Goal: Download file/media

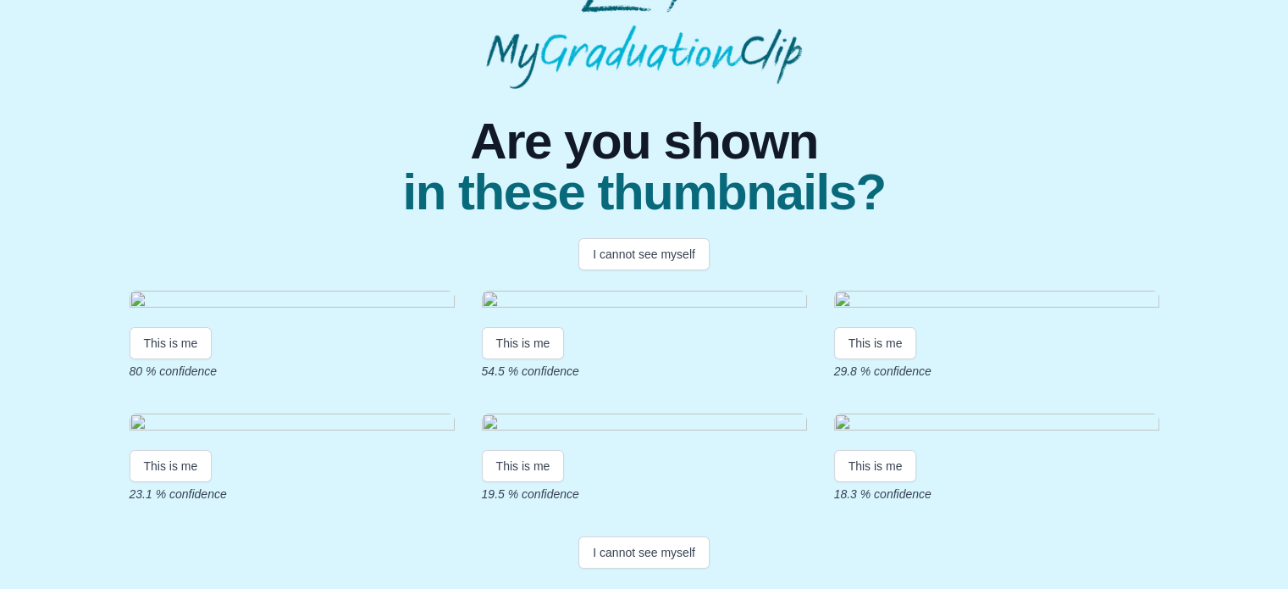
scroll to position [174, 0]
click at [176, 359] on button "This is me" at bounding box center [171, 343] width 83 height 32
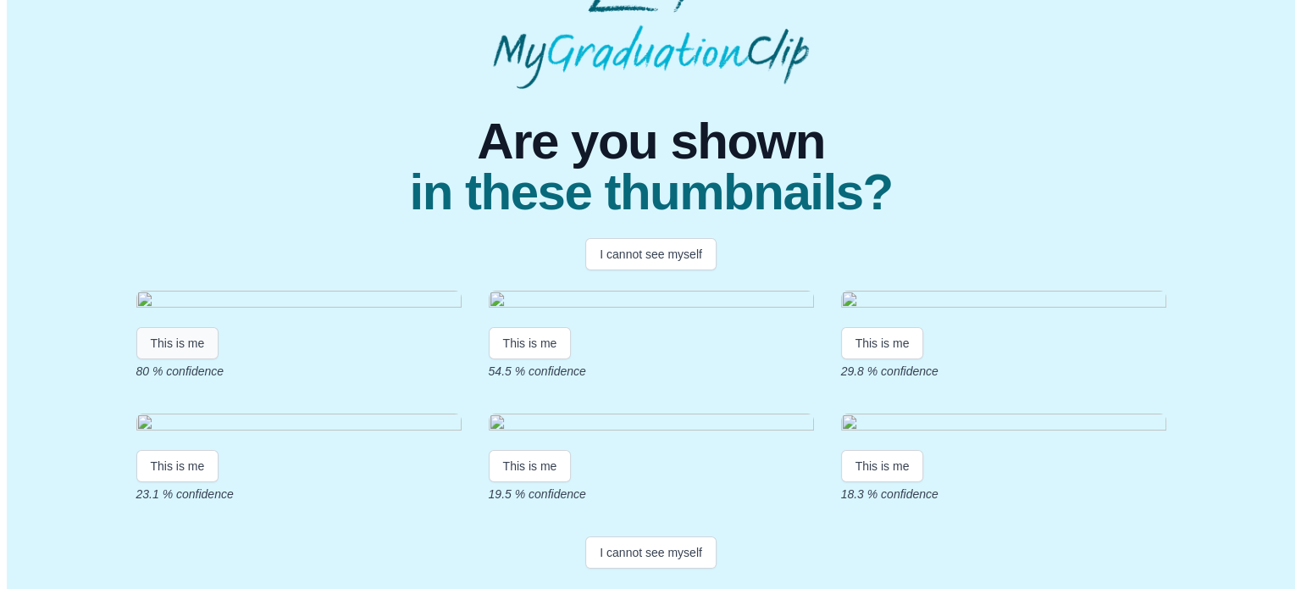
scroll to position [0, 0]
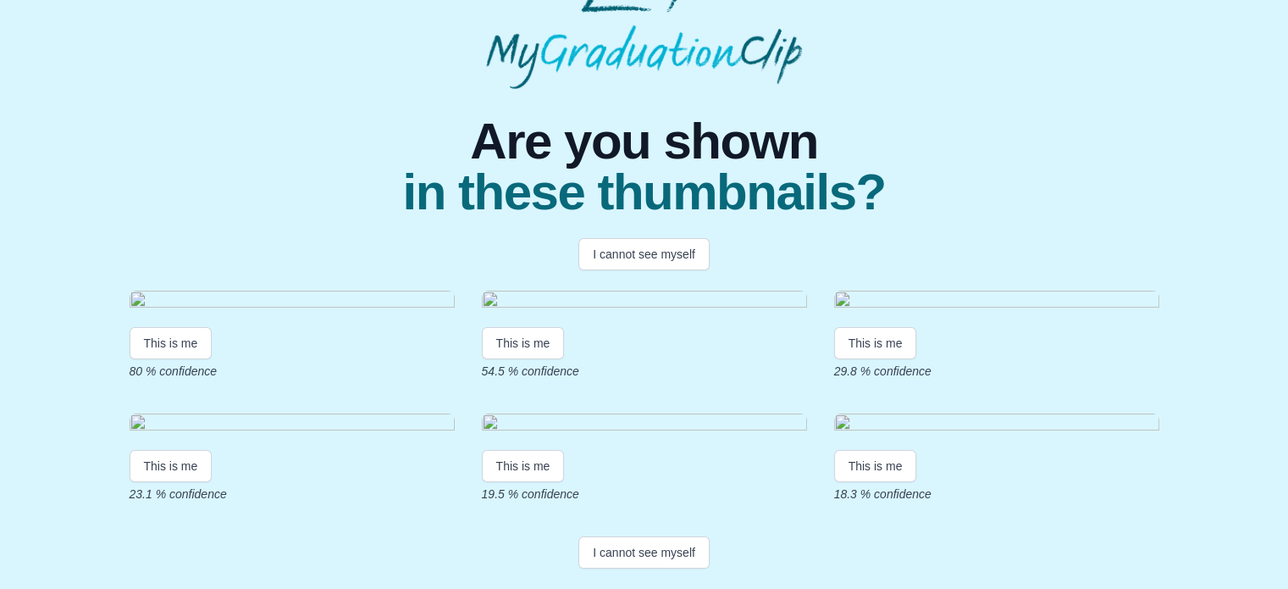
scroll to position [329, 0]
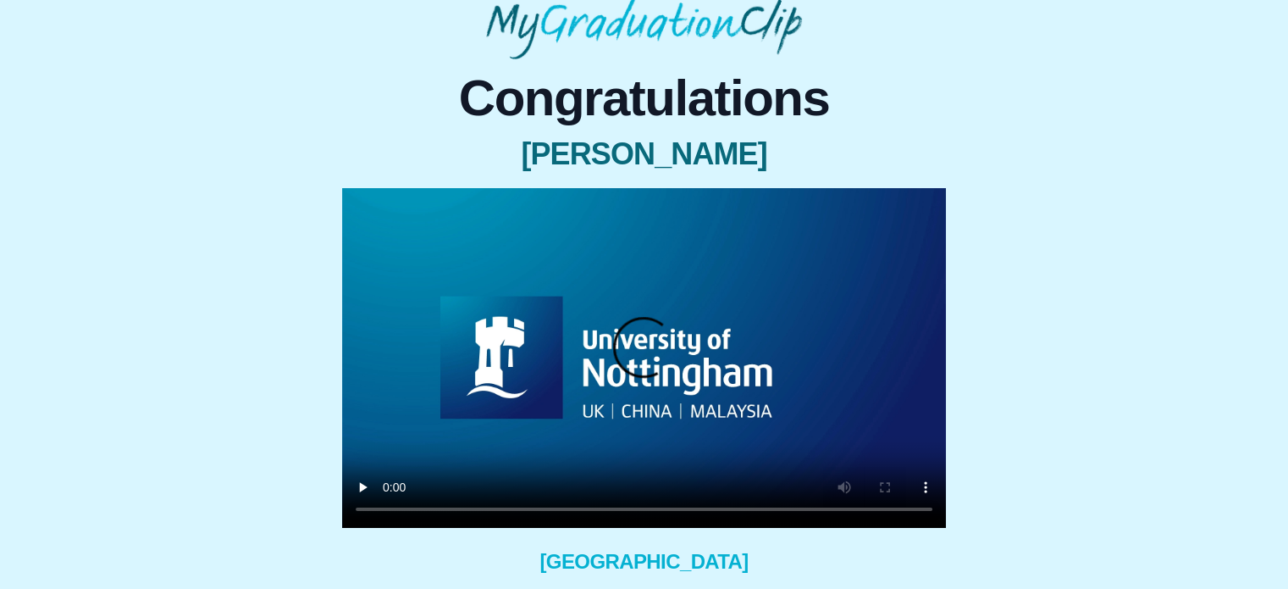
scroll to position [217, 0]
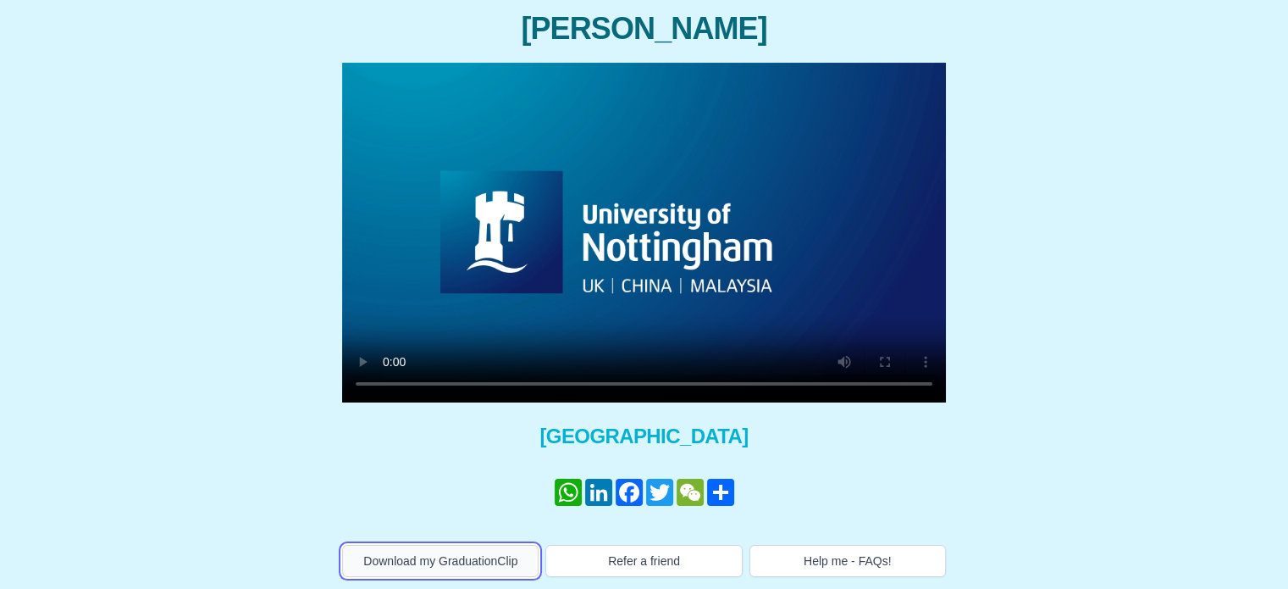
click at [433, 556] on button "Download my GraduationClip" at bounding box center [440, 560] width 196 height 32
